Goal: Transaction & Acquisition: Download file/media

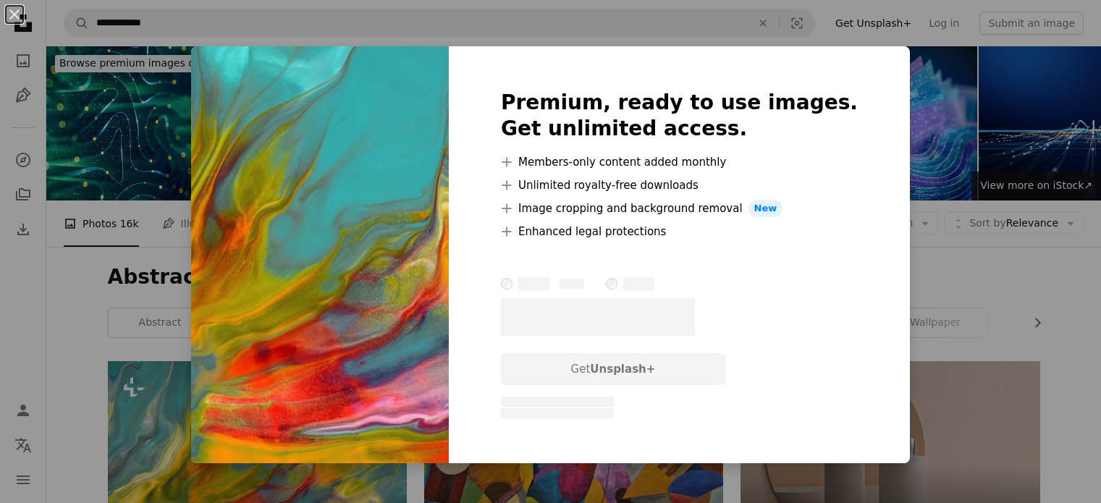
scroll to position [290, 0]
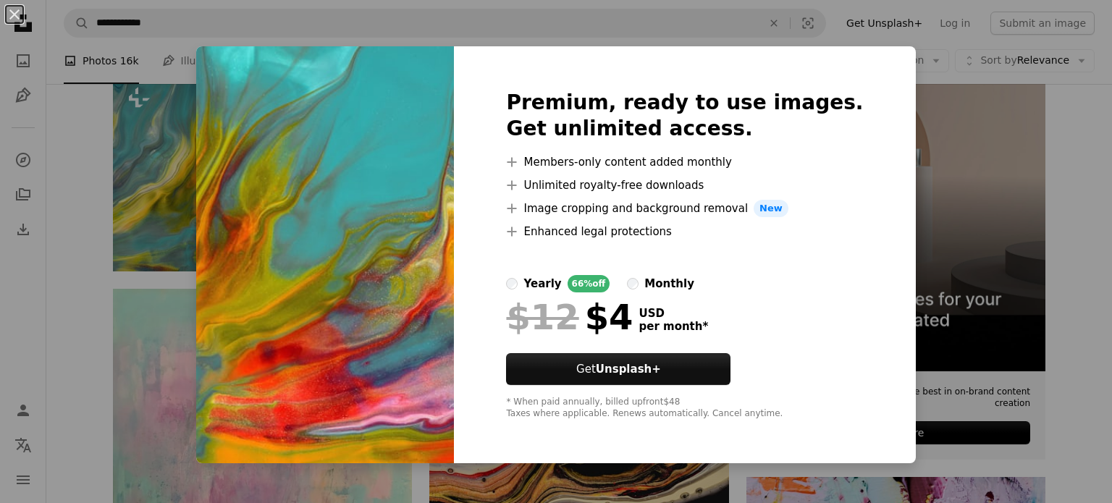
click at [959, 119] on div "An X shape Premium, ready to use images. Get unlimited access. A plus sign Memb…" at bounding box center [556, 251] width 1112 height 503
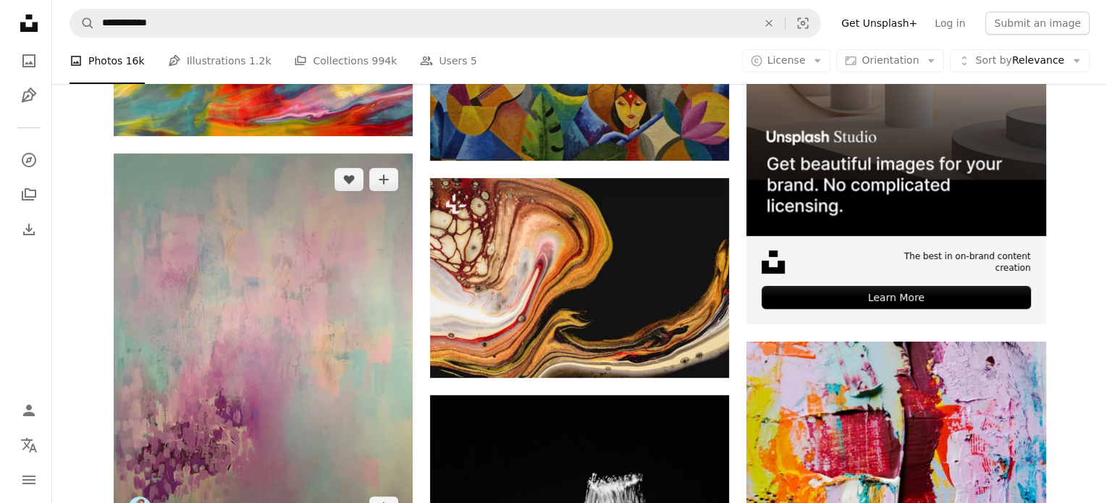
scroll to position [724, 0]
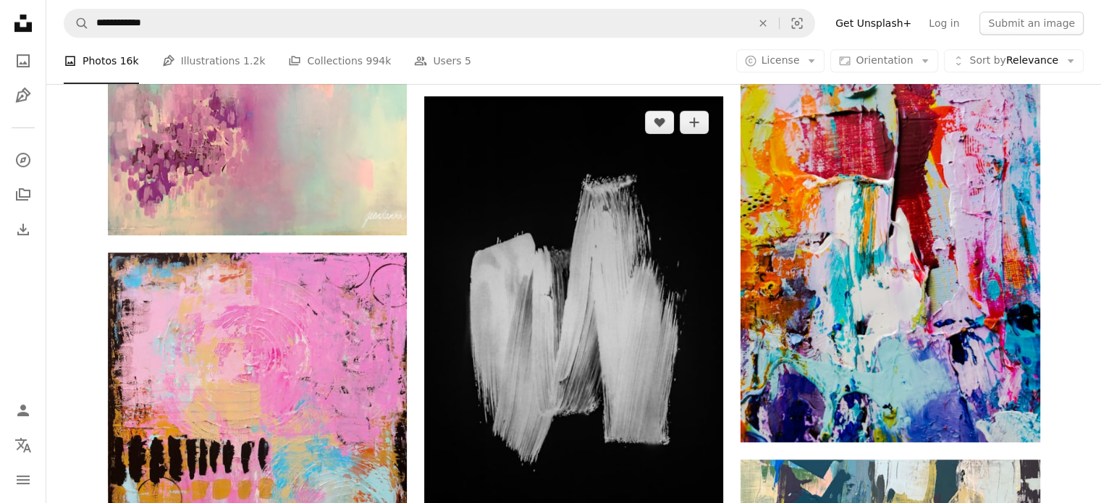
click at [616, 266] on img at bounding box center [573, 320] width 299 height 449
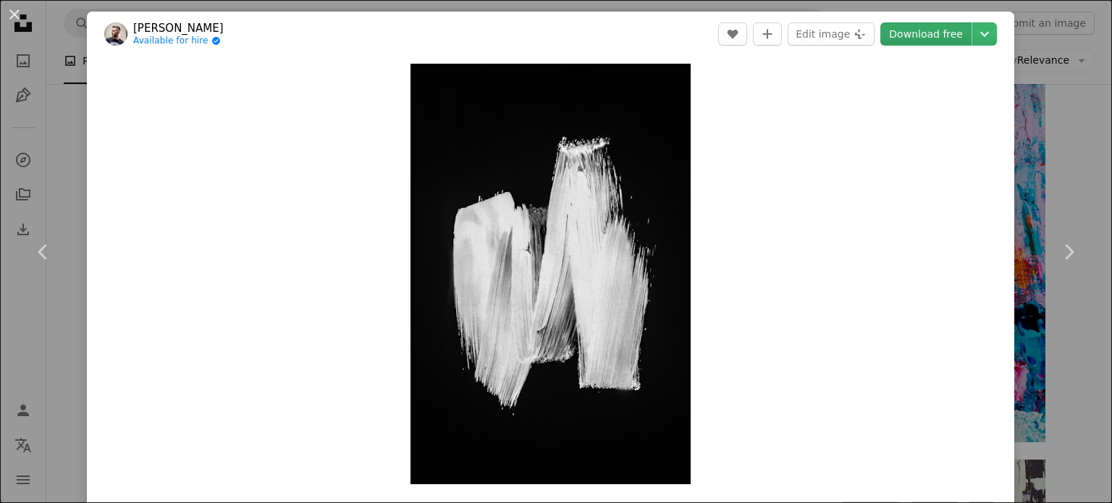
click at [930, 32] on link "Download free" at bounding box center [926, 33] width 91 height 23
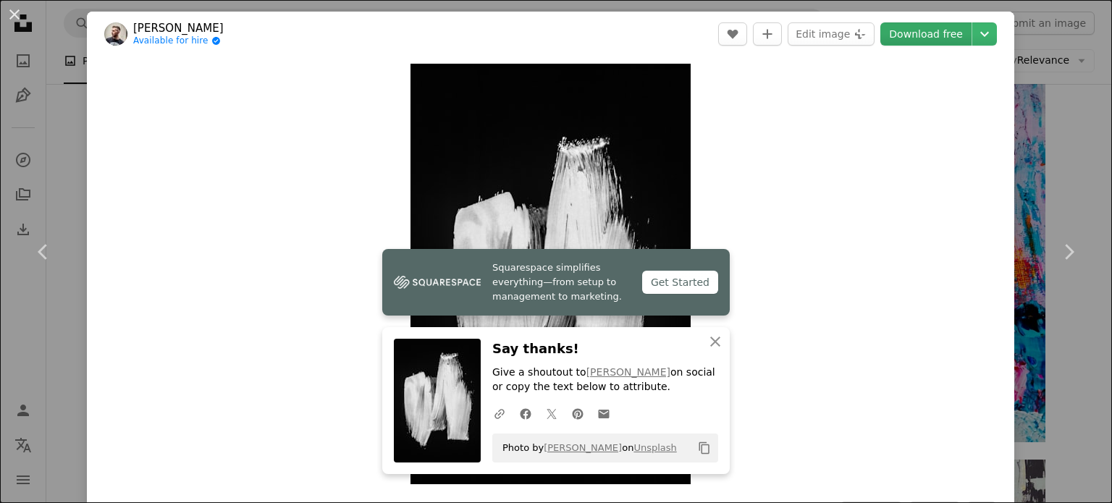
click at [921, 36] on link "Download free" at bounding box center [926, 33] width 91 height 23
click at [663, 286] on div "Get Started" at bounding box center [680, 282] width 76 height 23
click at [707, 346] on icon "An X shape" at bounding box center [715, 341] width 17 height 17
